Goal: Information Seeking & Learning: Learn about a topic

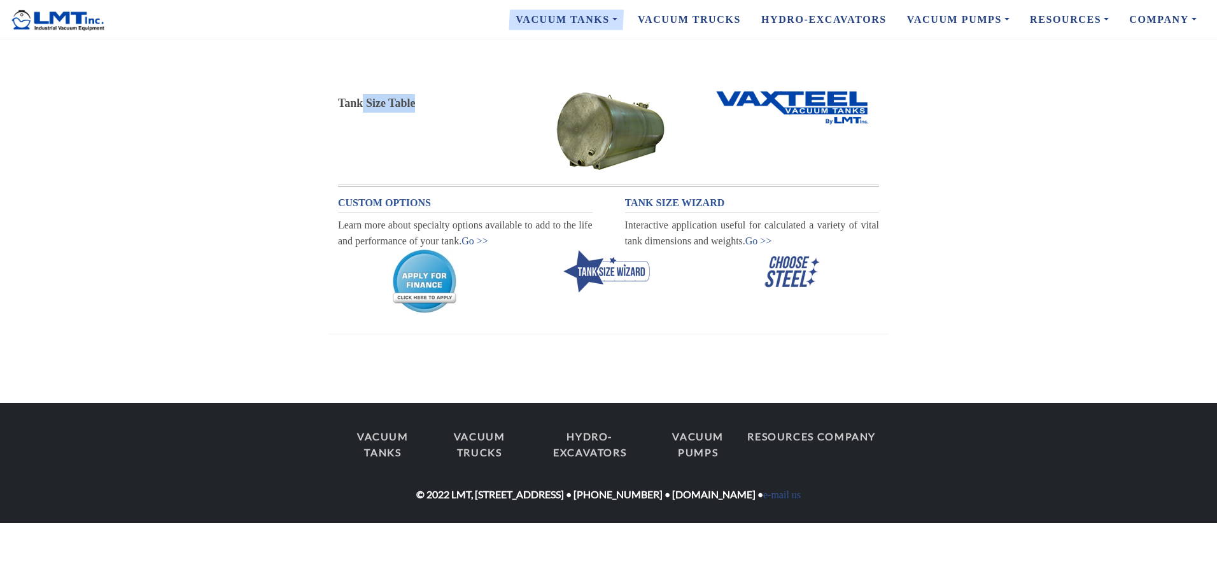
drag, startPoint x: 360, startPoint y: 104, endPoint x: 503, endPoint y: 110, distance: 143.3
click at [503, 110] on div "Tank Size Table" at bounding box center [424, 103] width 173 height 18
click at [755, 240] on link "Go >>" at bounding box center [758, 240] width 27 height 11
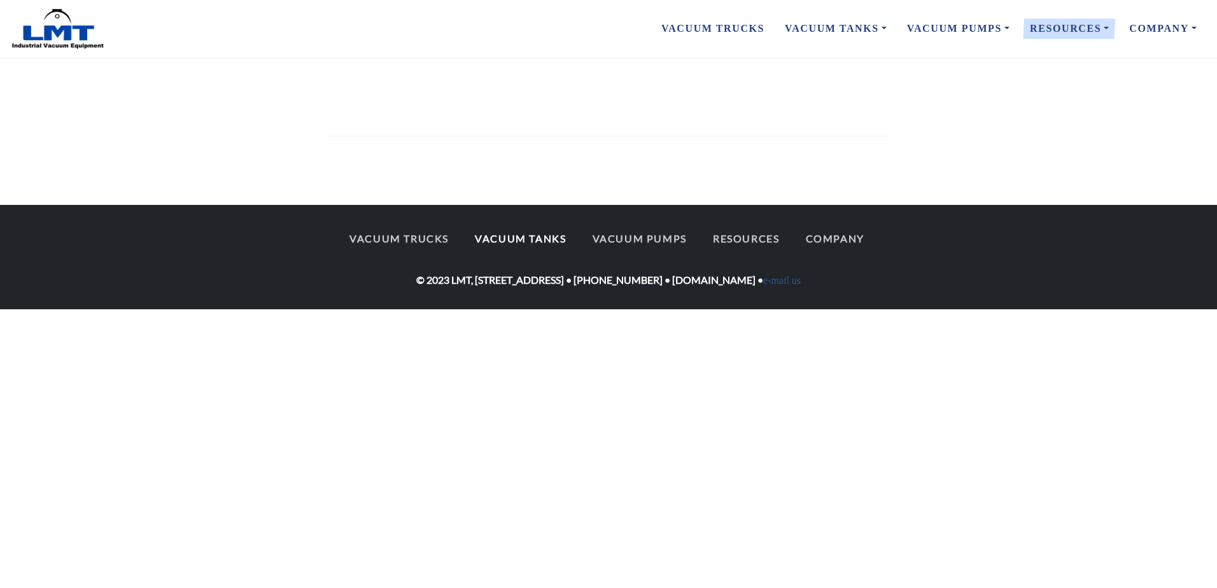
click at [547, 246] on link "Vacuum Tanks" at bounding box center [520, 238] width 114 height 27
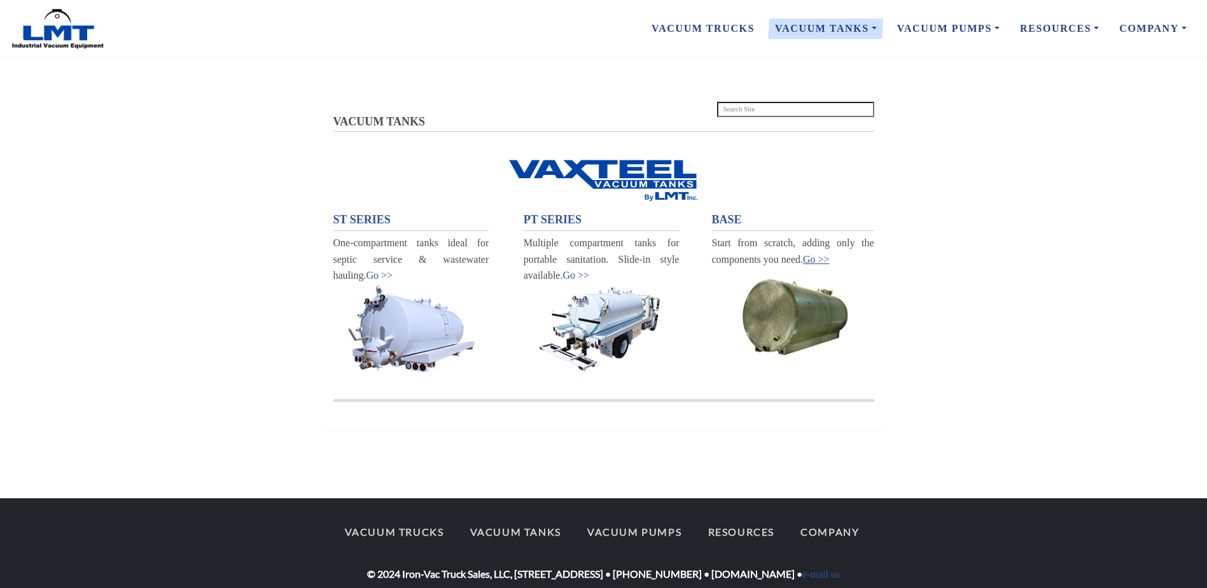
click at [816, 263] on link "Go >>" at bounding box center [816, 259] width 27 height 11
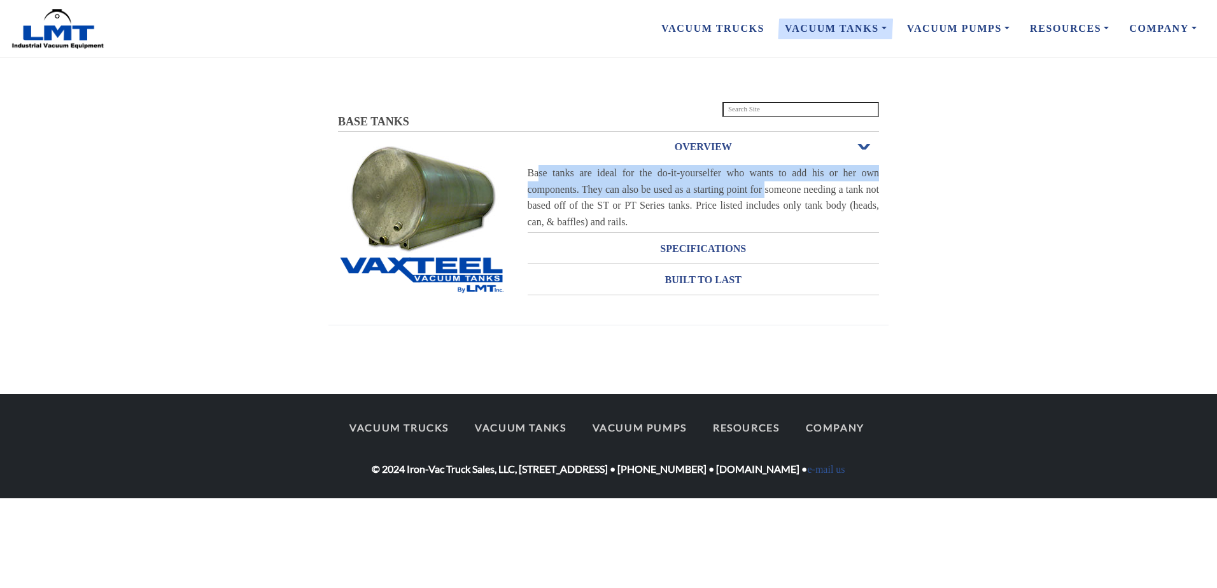
drag, startPoint x: 540, startPoint y: 176, endPoint x: 764, endPoint y: 183, distance: 223.5
click at [764, 183] on div "Base tanks are ideal for the do-it-yourselfer who wants to add his or her own c…" at bounding box center [704, 197] width 352 height 65
drag, startPoint x: 764, startPoint y: 183, endPoint x: 685, endPoint y: 195, distance: 79.8
click at [687, 195] on div "Base tanks are ideal for the do-it-yourselfer who wants to add his or her own c…" at bounding box center [704, 197] width 352 height 65
click at [745, 253] on h3 "SPECIFICATIONS" at bounding box center [704, 249] width 352 height 20
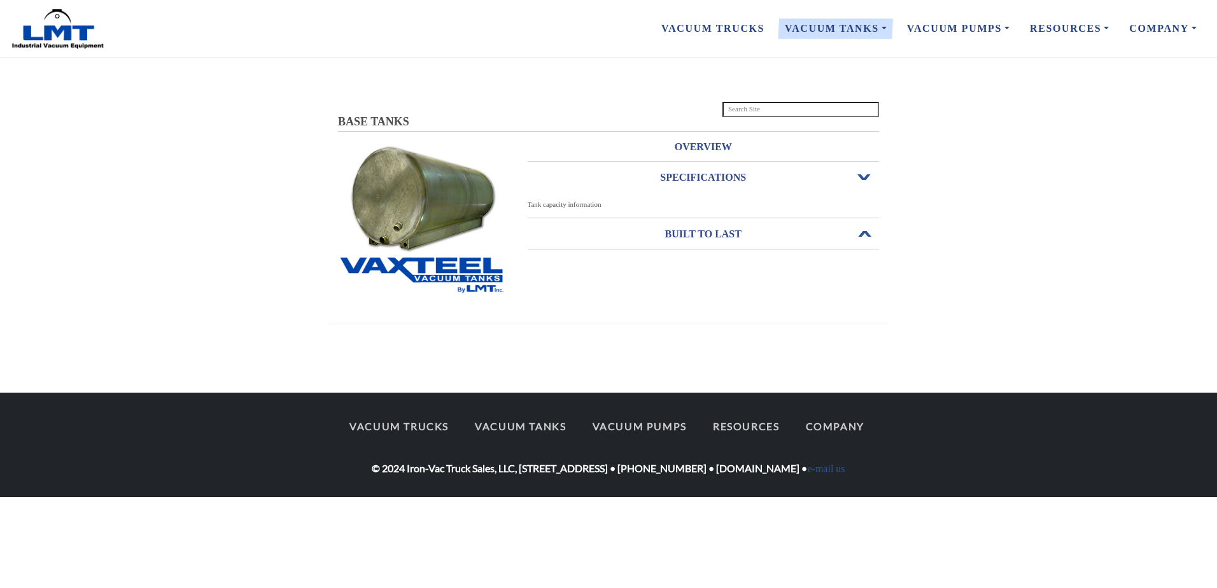
click at [731, 238] on h3 "BUILT TO LAST" at bounding box center [704, 234] width 352 height 20
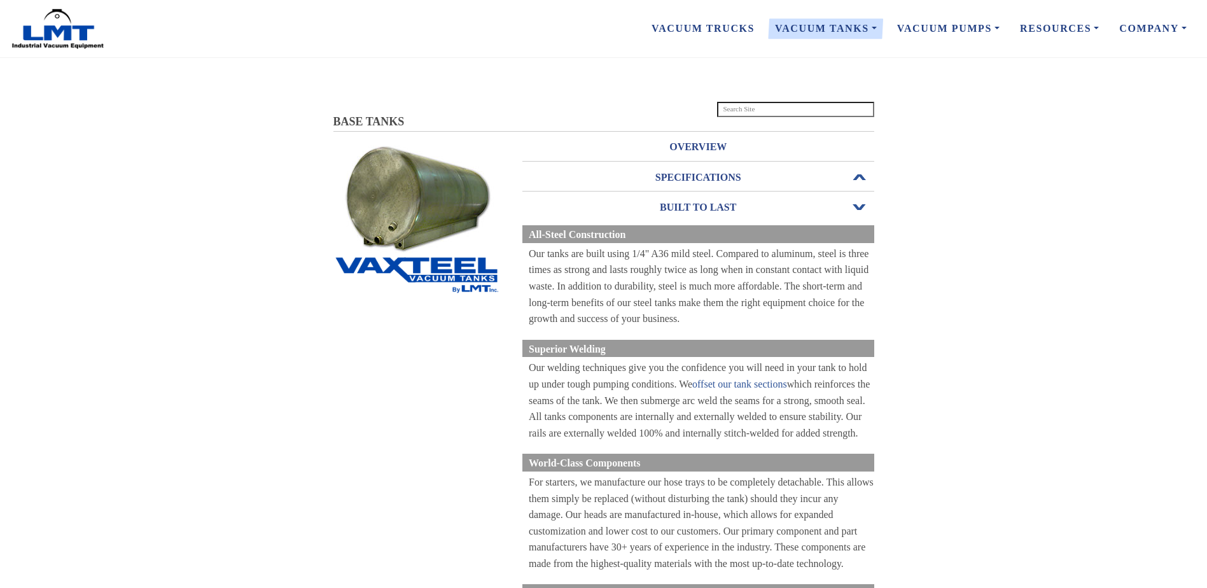
click at [737, 186] on h3 "SPECIFICATIONS" at bounding box center [699, 177] width 352 height 20
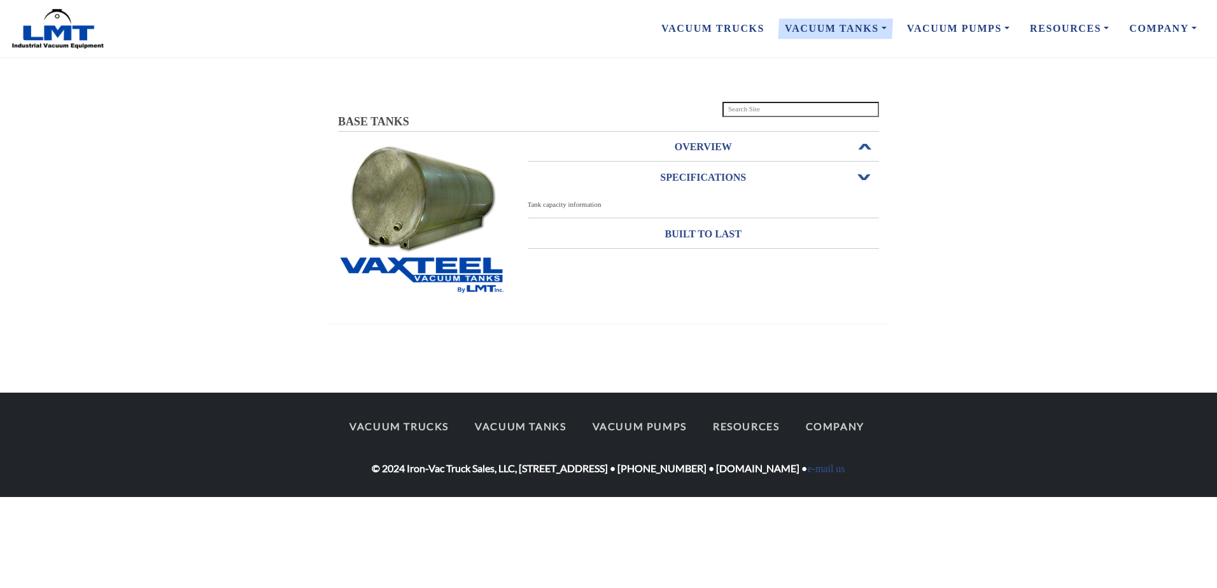
click at [743, 151] on h3 "OVERVIEW" at bounding box center [704, 147] width 352 height 20
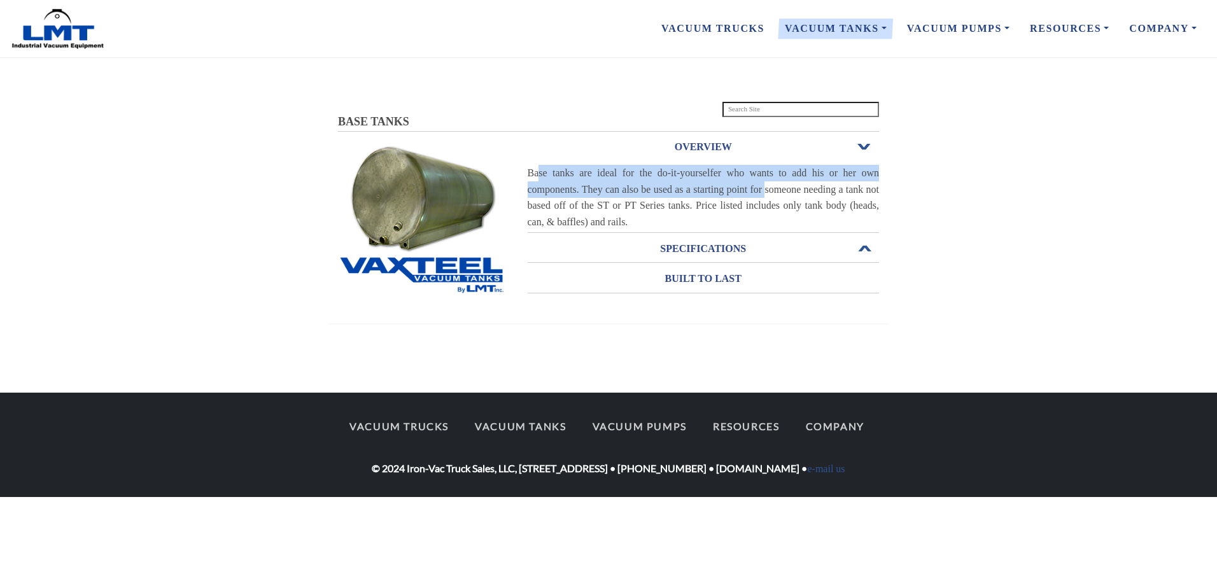
click at [713, 248] on h3 "SPECIFICATIONS" at bounding box center [704, 249] width 352 height 20
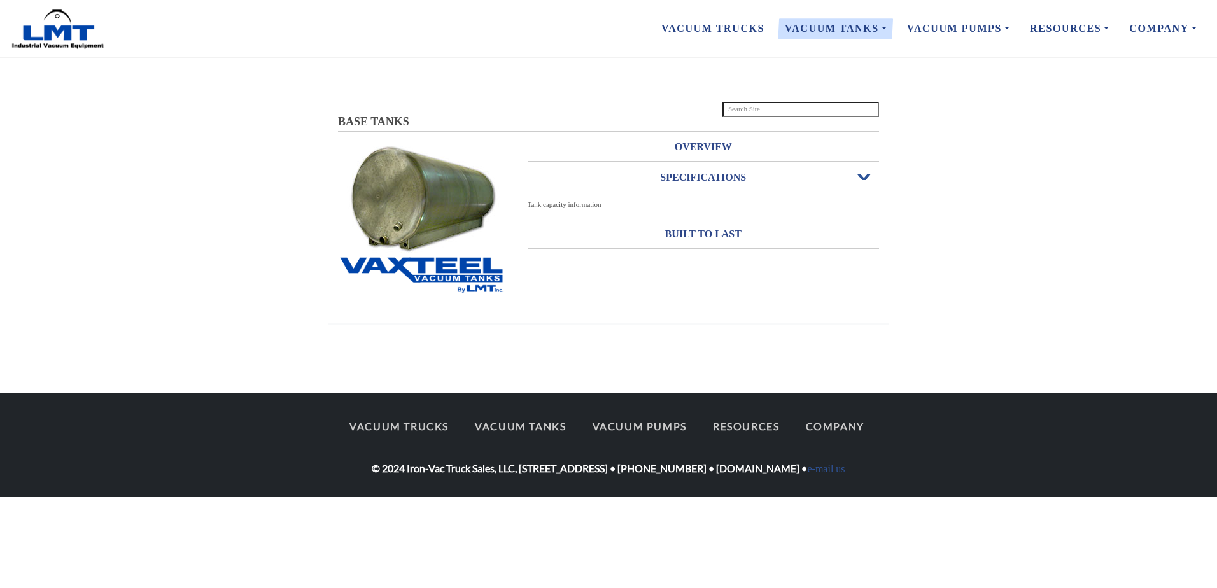
click at [575, 202] on span "Tank capacity information" at bounding box center [565, 204] width 74 height 8
click at [574, 207] on span "Tank capacity information" at bounding box center [565, 204] width 74 height 8
drag, startPoint x: 574, startPoint y: 207, endPoint x: 556, endPoint y: 204, distance: 18.0
click at [556, 204] on span "Tank capacity information" at bounding box center [565, 204] width 74 height 8
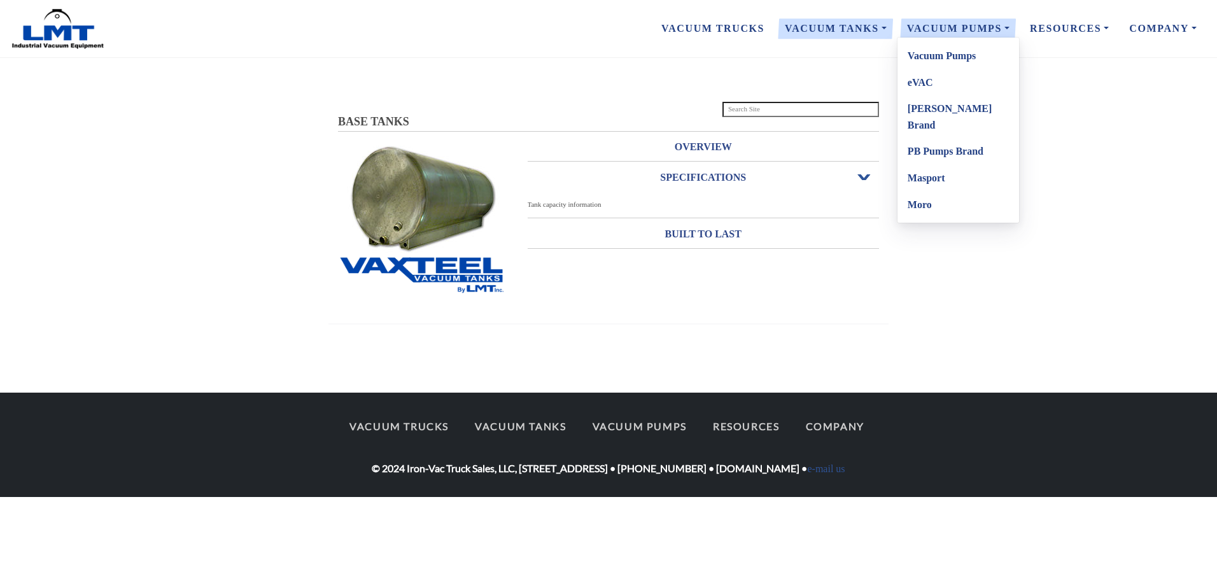
click at [958, 59] on link "Vacuum Pumps" at bounding box center [958, 56] width 122 height 27
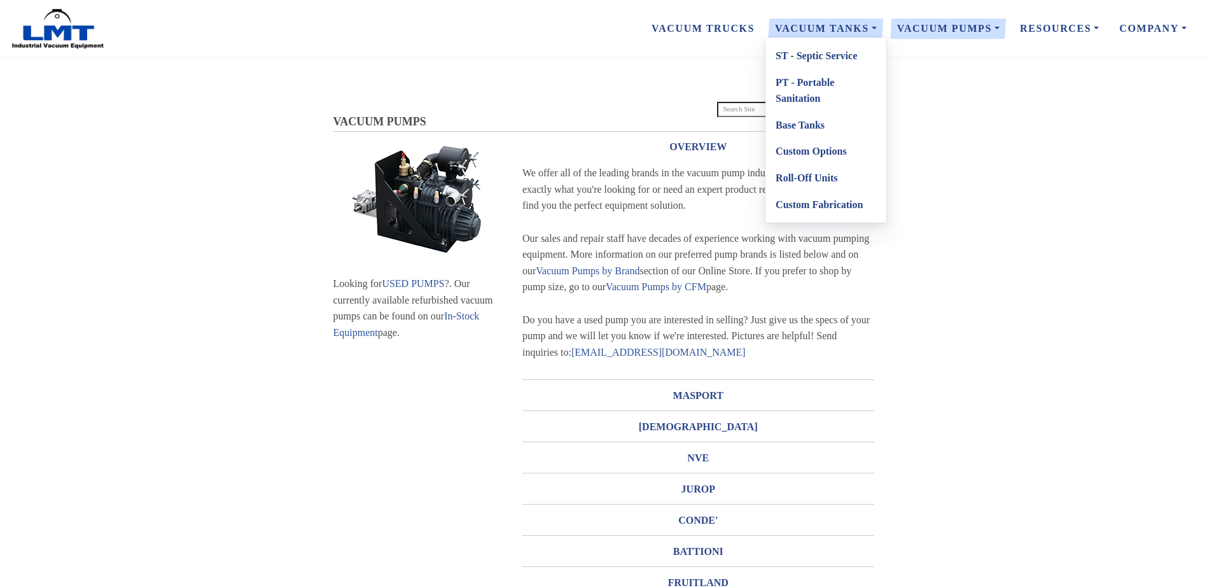
click at [828, 156] on link "Custom Options" at bounding box center [826, 151] width 121 height 27
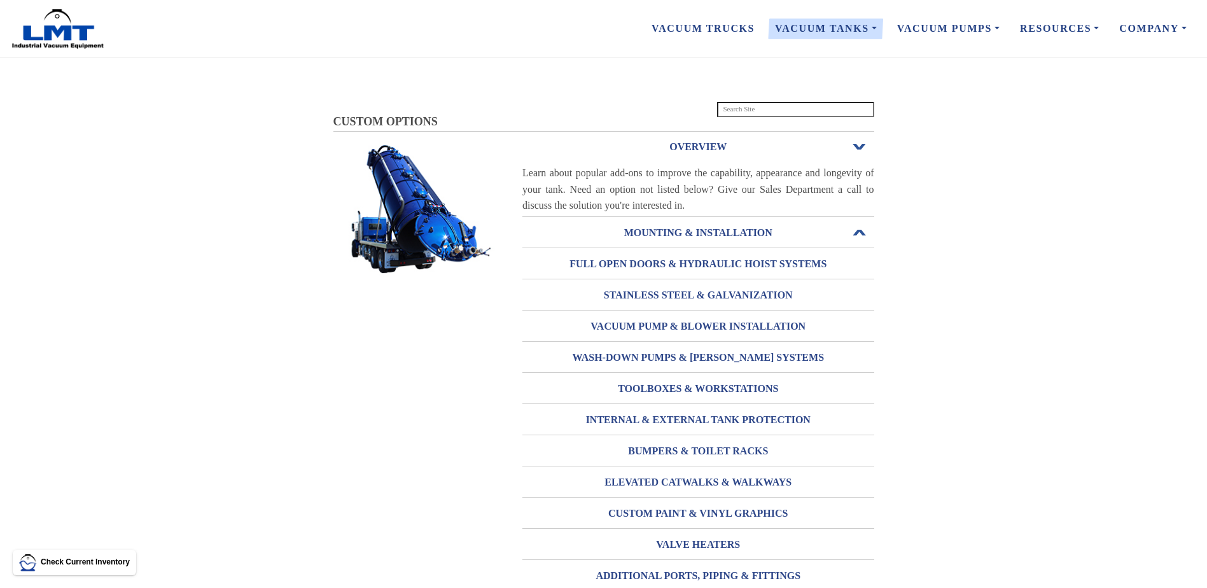
click at [731, 237] on h3 "MOUNTING & INSTALLATION" at bounding box center [699, 233] width 352 height 20
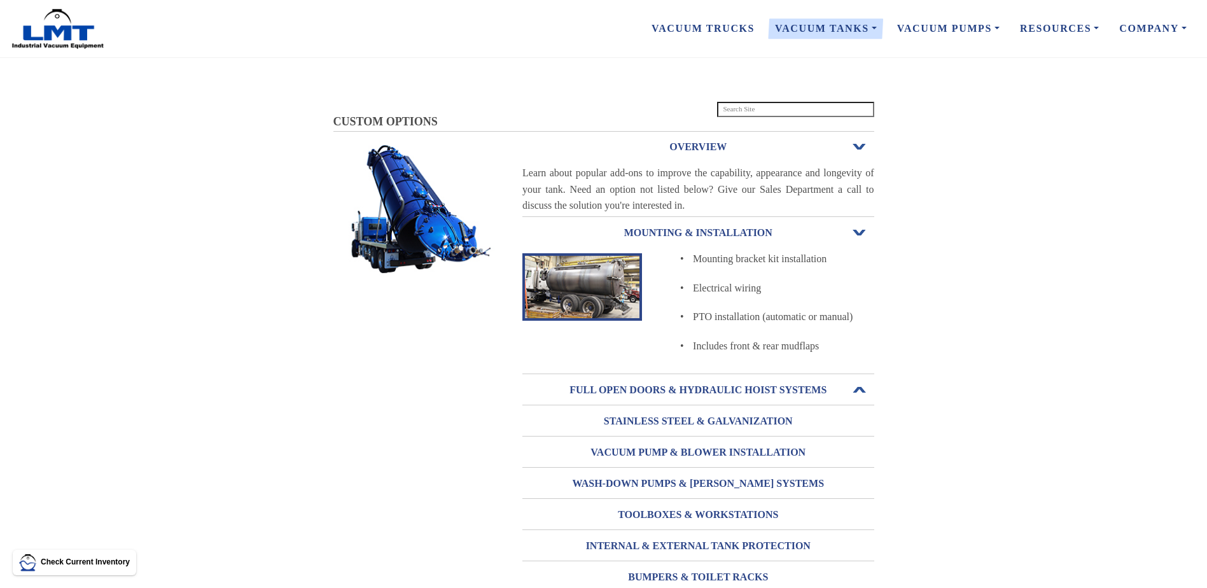
click at [794, 384] on h3 "FULL OPEN DOORS & HYDRAULIC HOIST SYSTEMS" at bounding box center [699, 390] width 352 height 20
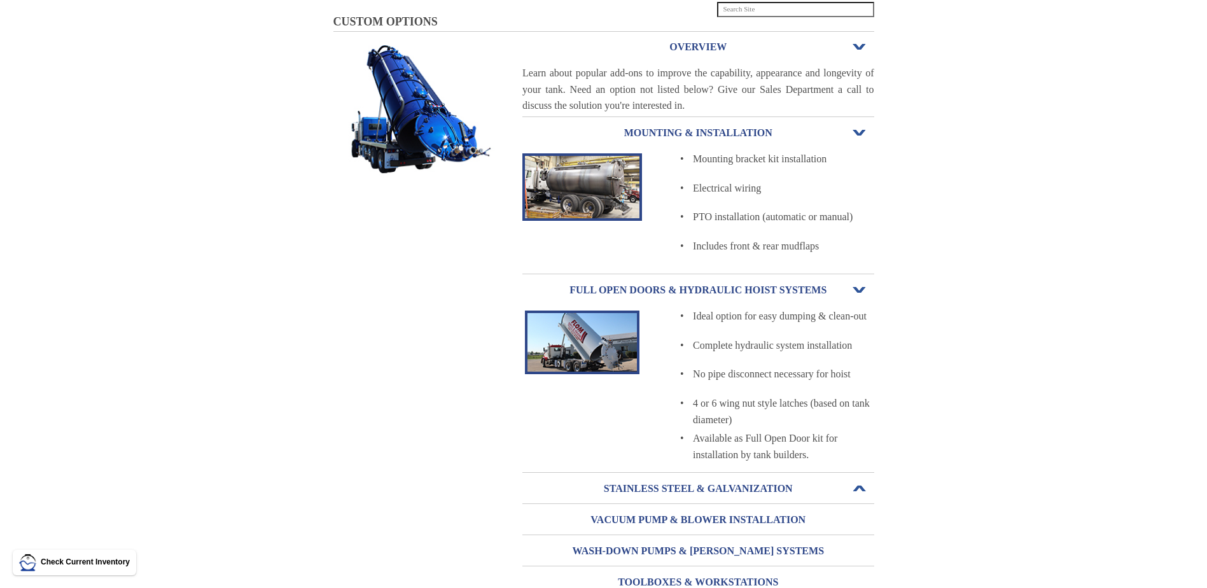
scroll to position [318, 0]
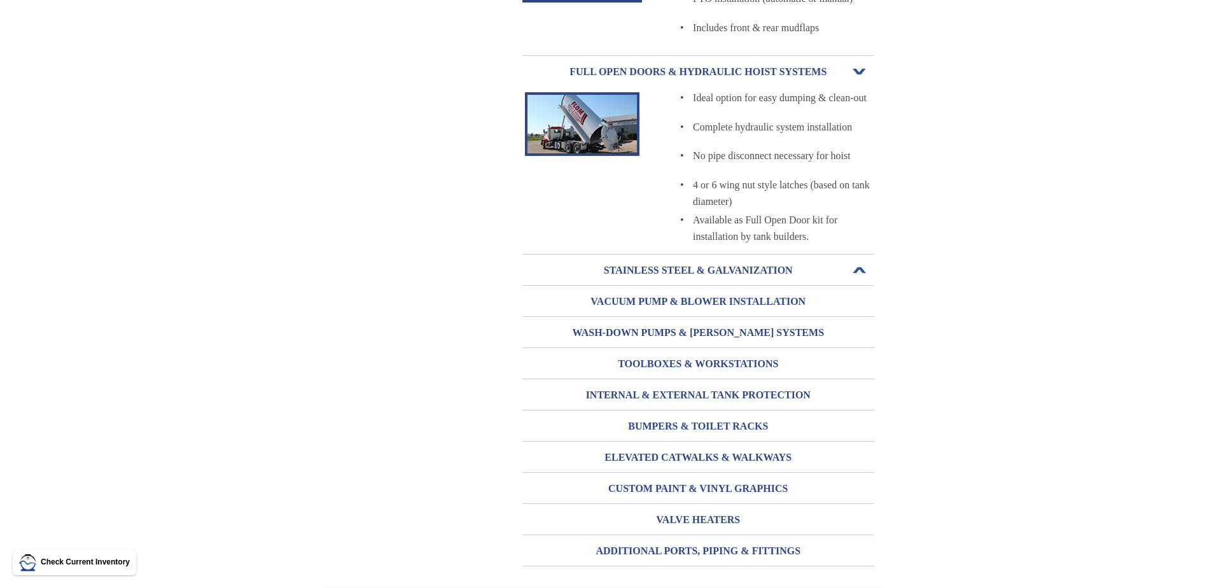
click at [799, 268] on h3 "STAINLESS STEEL & GALVANIZATION" at bounding box center [699, 270] width 352 height 20
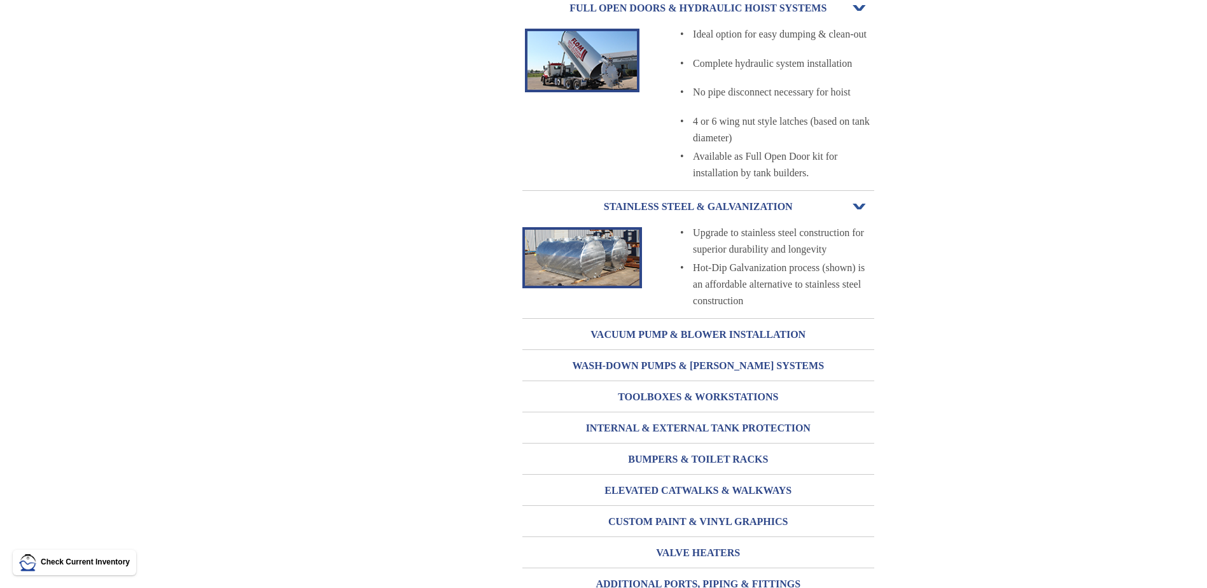
scroll to position [573, 0]
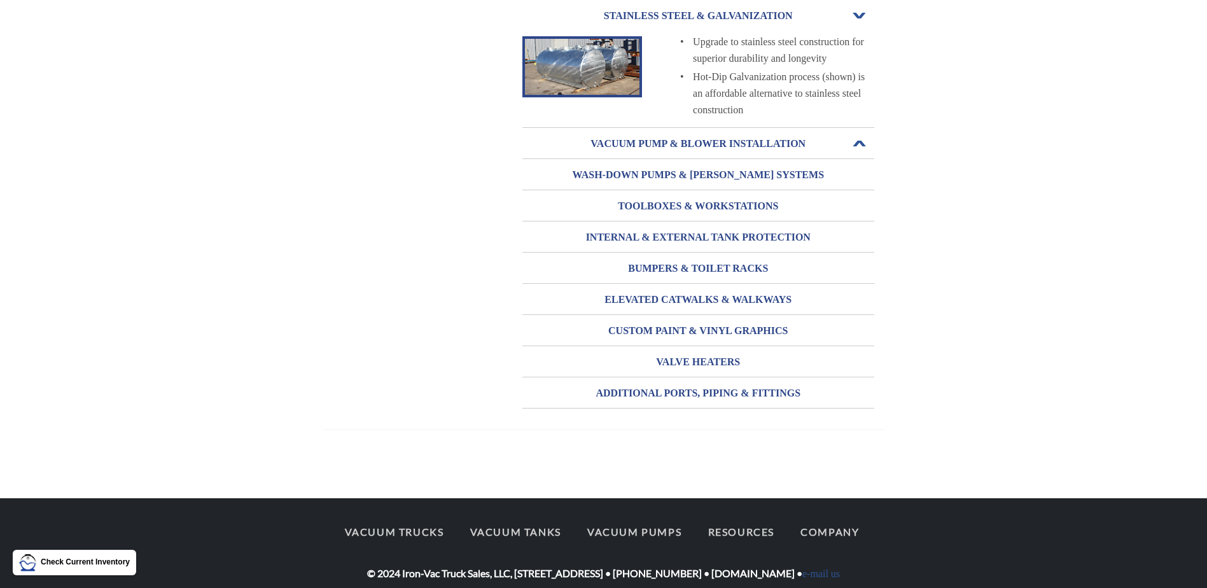
click at [745, 148] on h3 "VACUUM PUMP & BLOWER INSTALLATION" at bounding box center [699, 144] width 352 height 20
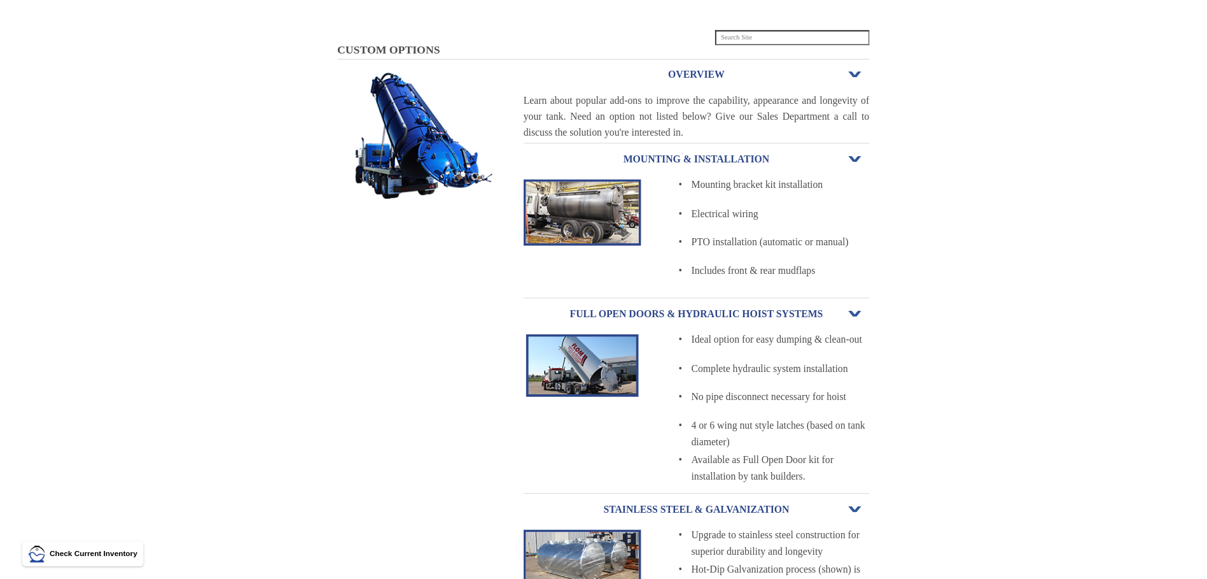
scroll to position [0, 0]
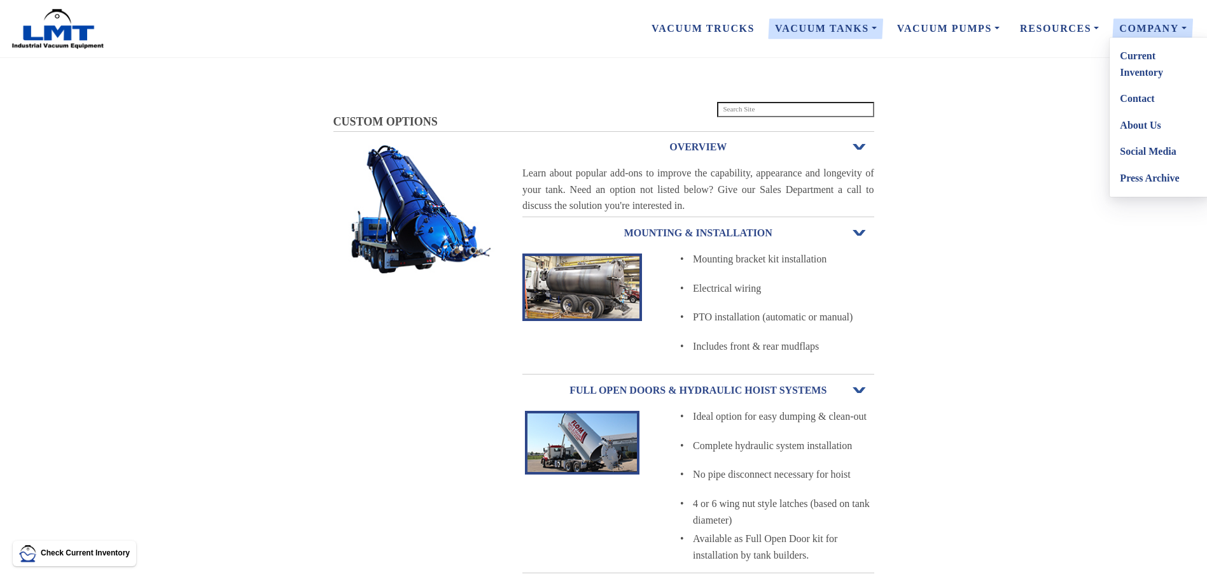
click at [1159, 73] on link "Current Inventory" at bounding box center [1160, 64] width 101 height 43
